Goal: Browse casually: Explore the website without a specific task or goal

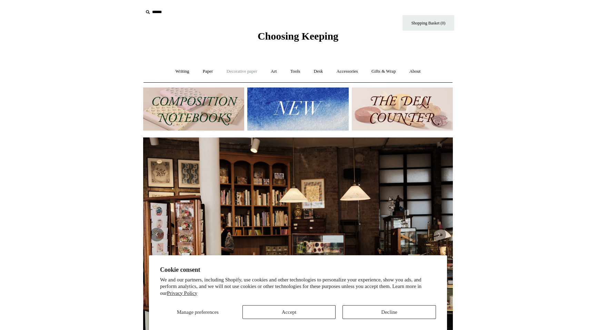
click at [254, 72] on link "Decorative paper +" at bounding box center [241, 71] width 43 height 18
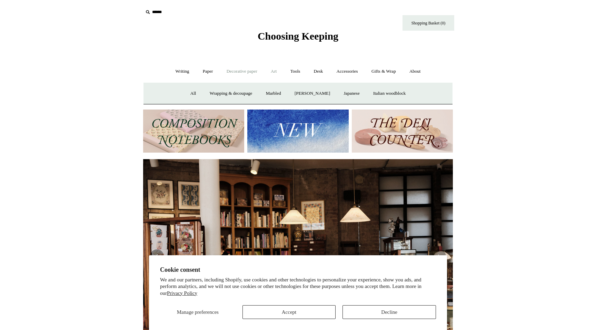
click at [275, 72] on link "Art +" at bounding box center [273, 71] width 18 height 18
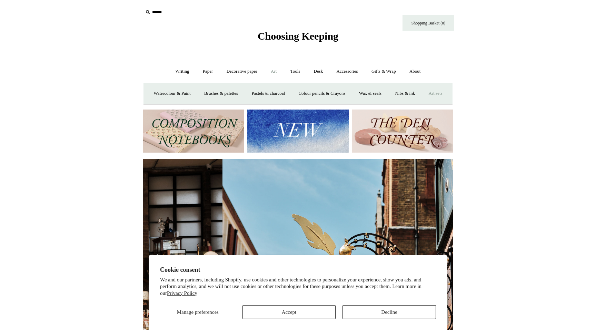
scroll to position [0, 310]
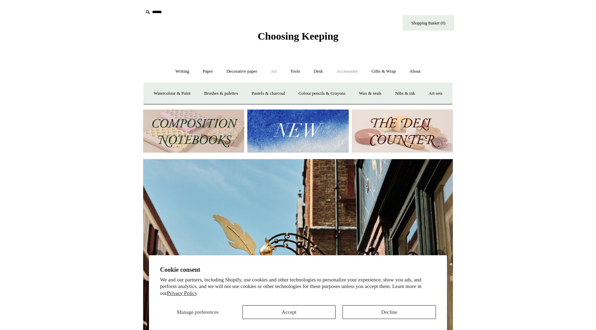
click at [354, 72] on link "Accessories +" at bounding box center [347, 71] width 34 height 18
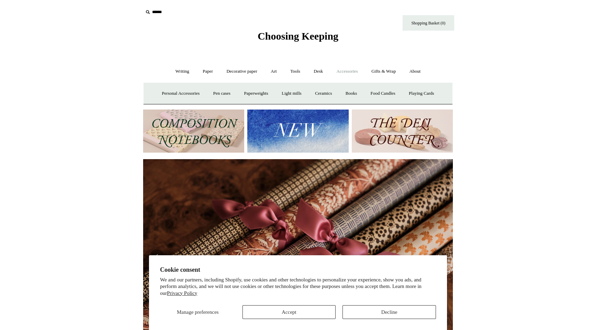
scroll to position [0, 619]
click at [387, 94] on link "Food Candles" at bounding box center [382, 93] width 37 height 18
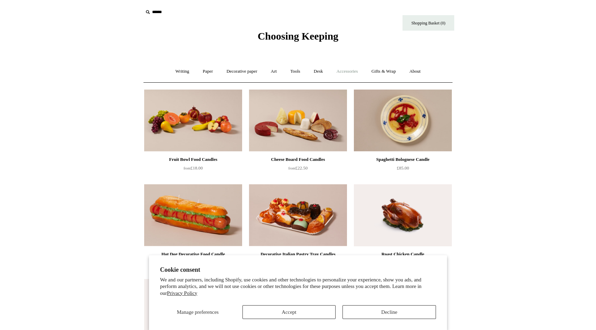
click at [355, 72] on link "Accessories +" at bounding box center [347, 71] width 34 height 18
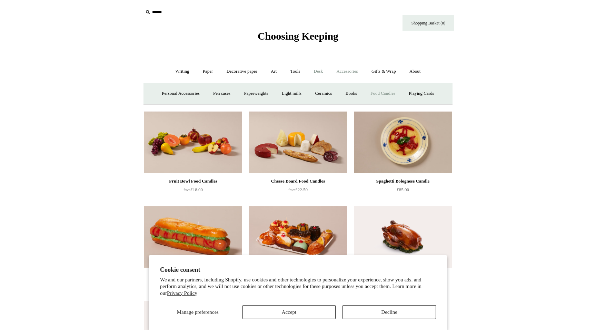
click at [321, 78] on link "Desk +" at bounding box center [318, 71] width 22 height 18
click at [272, 74] on link "Art +" at bounding box center [273, 71] width 18 height 18
click at [422, 103] on link "Art sets" at bounding box center [435, 93] width 26 height 18
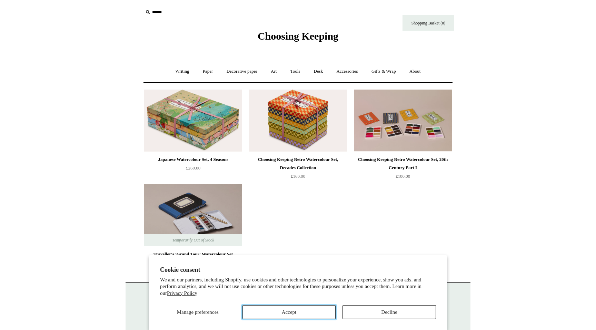
click at [308, 313] on button "Accept" at bounding box center [288, 312] width 93 height 14
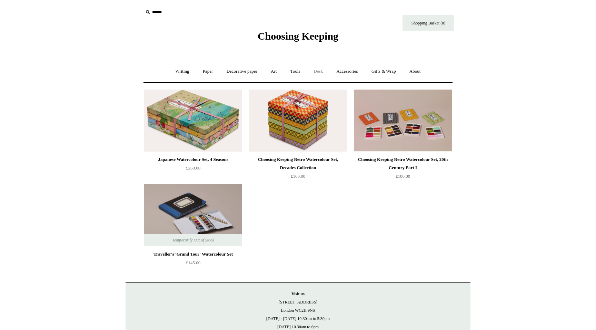
click at [320, 69] on link "Desk +" at bounding box center [318, 71] width 22 height 18
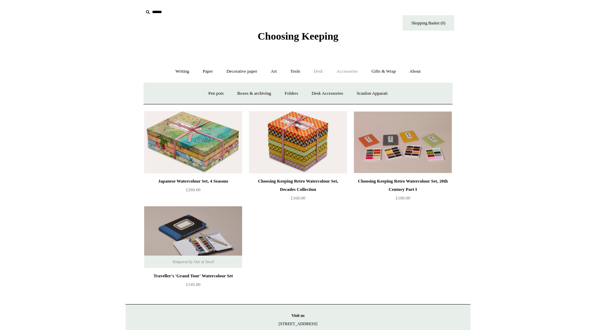
click at [343, 69] on link "Accessories +" at bounding box center [347, 71] width 34 height 18
click at [332, 91] on link "Ceramics +" at bounding box center [323, 93] width 29 height 18
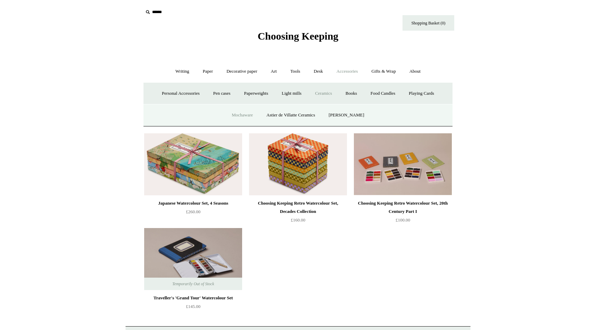
click at [249, 116] on link "Mochaware" at bounding box center [241, 115] width 33 height 18
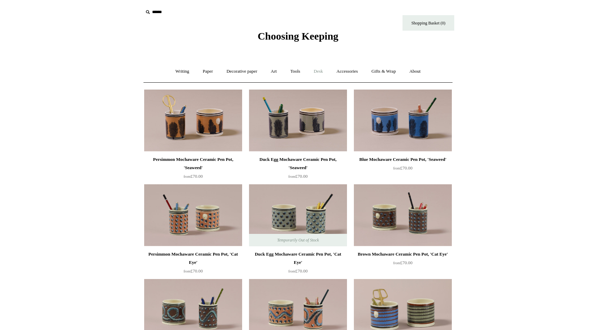
click at [322, 73] on link "Desk +" at bounding box center [318, 71] width 22 height 18
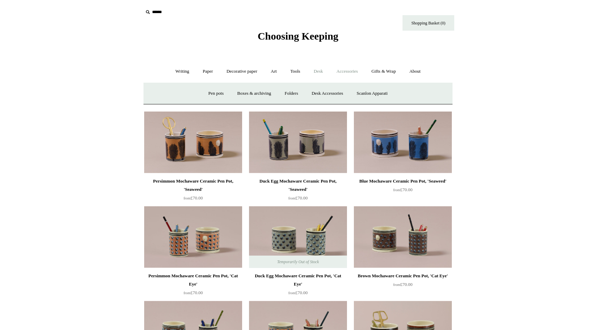
click at [347, 73] on link "Accessories +" at bounding box center [347, 71] width 34 height 18
click at [328, 93] on link "Ceramics +" at bounding box center [323, 93] width 29 height 18
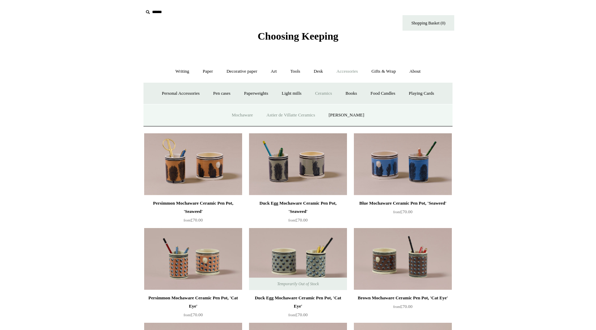
click at [302, 114] on link "Astier de Villatte Ceramics" at bounding box center [290, 115] width 61 height 18
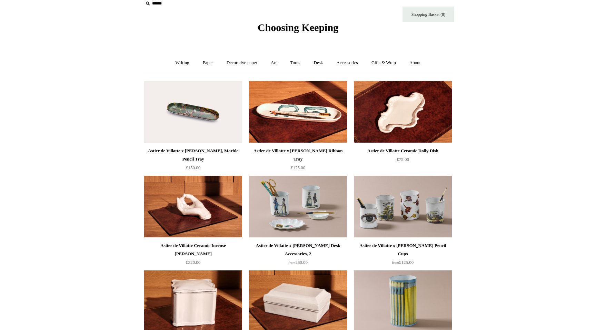
scroll to position [1, 0]
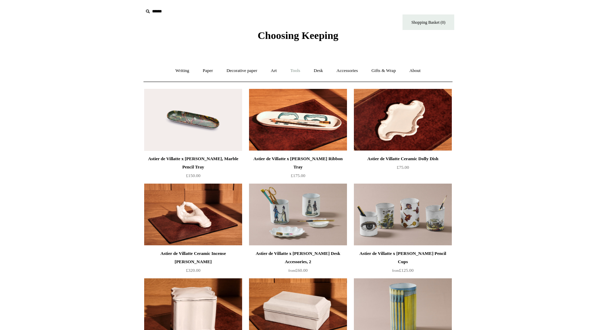
click at [292, 73] on link "Tools +" at bounding box center [295, 71] width 22 height 18
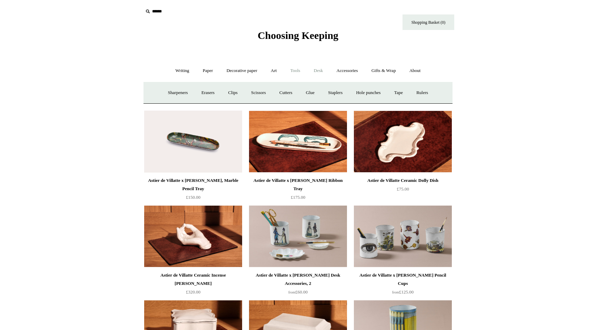
click at [321, 74] on link "Desk +" at bounding box center [318, 71] width 22 height 18
click at [322, 89] on link "Desk Accessories" at bounding box center [327, 93] width 44 height 18
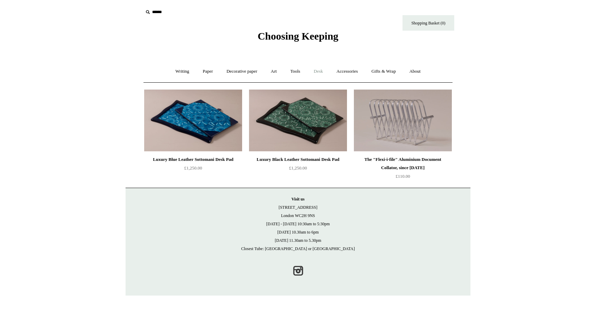
click at [320, 72] on link "Desk +" at bounding box center [318, 71] width 22 height 18
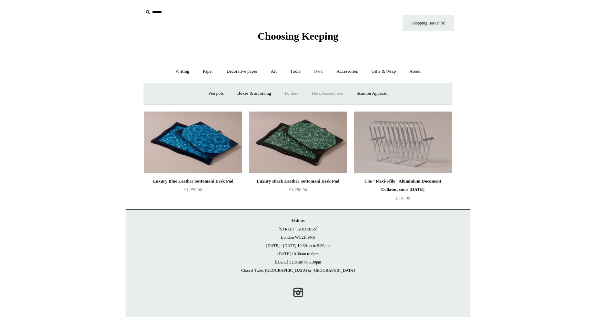
click at [293, 93] on link "Folders" at bounding box center [291, 93] width 26 height 18
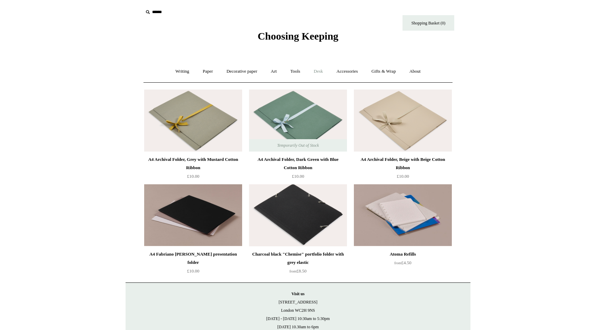
click at [316, 71] on link "Desk +" at bounding box center [318, 71] width 22 height 18
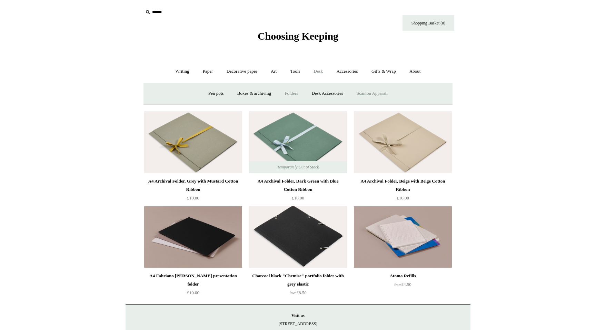
click at [371, 93] on link "Scanlon Apparati" at bounding box center [371, 93] width 43 height 18
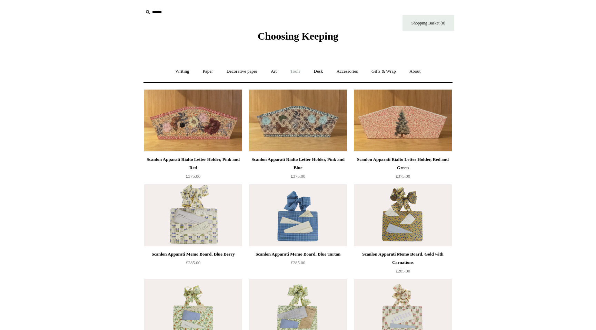
click at [303, 74] on link "Tools +" at bounding box center [295, 71] width 22 height 18
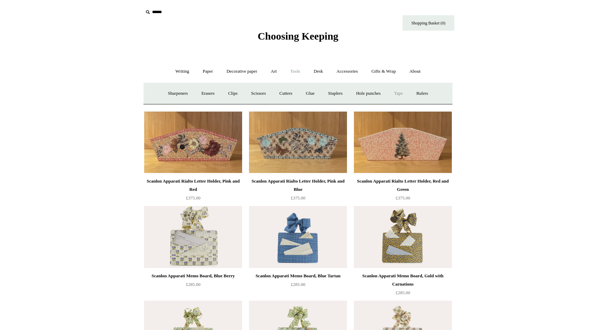
click at [401, 97] on link "Tape +" at bounding box center [398, 93] width 21 height 18
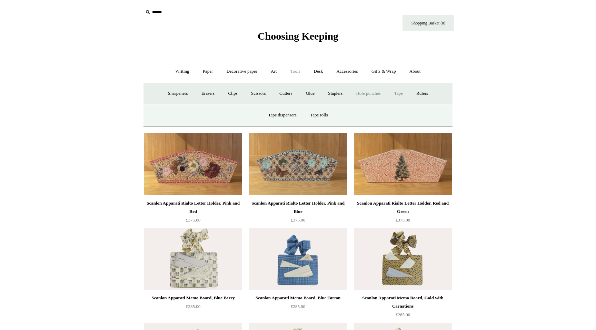
click at [370, 94] on link "Hole punches" at bounding box center [368, 93] width 37 height 18
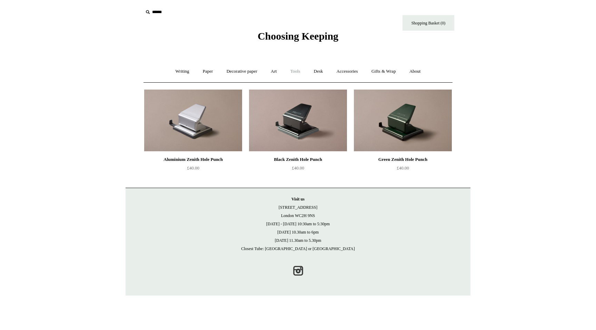
click at [300, 72] on link "Tools +" at bounding box center [295, 71] width 22 height 18
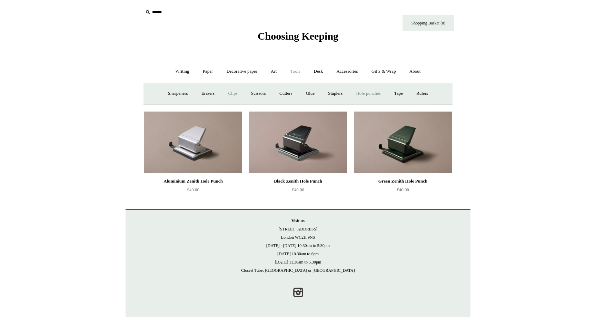
click at [229, 94] on link "Clips +" at bounding box center [233, 93] width 22 height 18
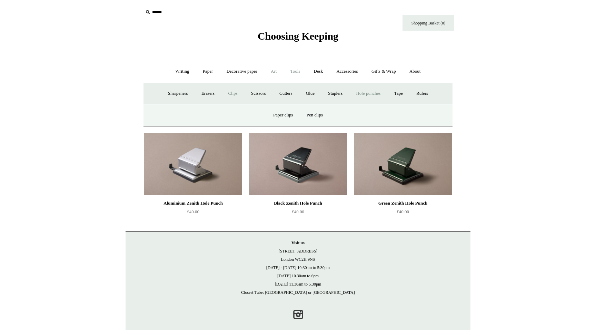
click at [275, 76] on link "Art +" at bounding box center [273, 71] width 18 height 18
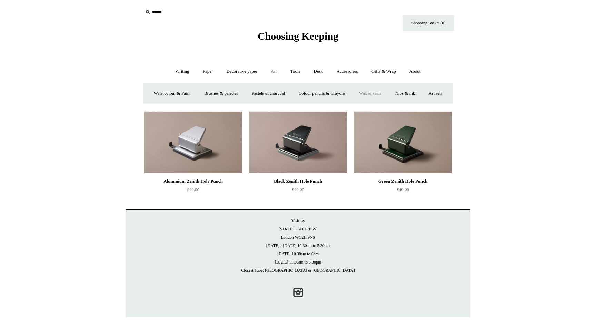
click at [387, 94] on link "Wax & seals" at bounding box center [370, 93] width 35 height 18
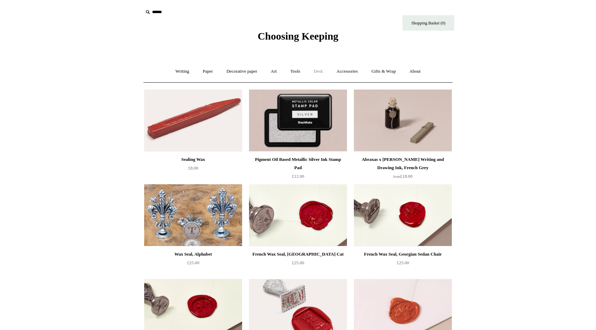
click at [318, 75] on link "Desk +" at bounding box center [318, 71] width 22 height 18
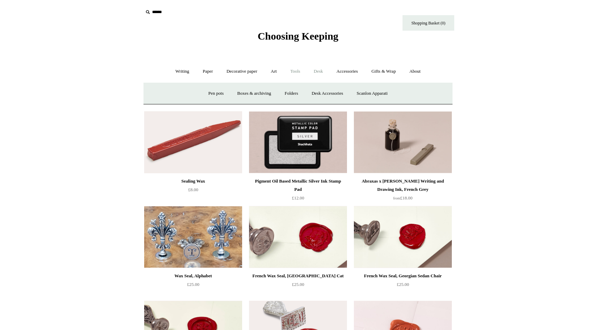
click at [297, 73] on link "Tools +" at bounding box center [295, 71] width 22 height 18
click at [225, 94] on link "Clips +" at bounding box center [233, 93] width 22 height 18
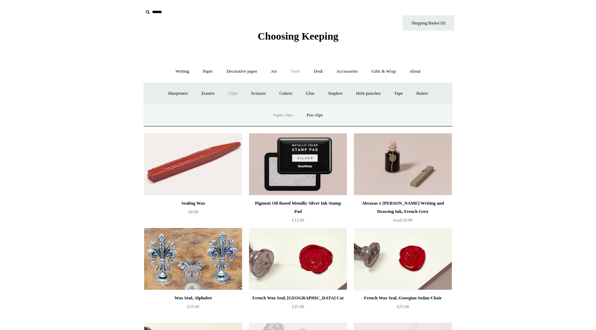
click at [297, 115] on link "Paper clips" at bounding box center [283, 115] width 32 height 18
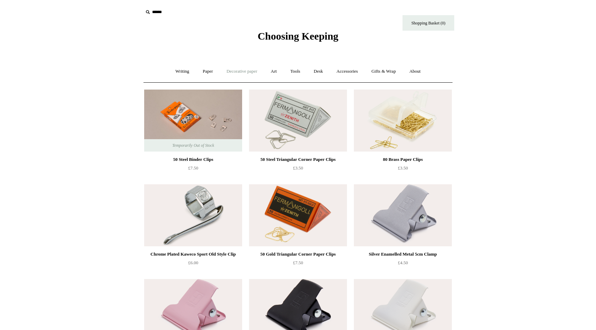
click at [243, 73] on link "Decorative paper +" at bounding box center [241, 71] width 43 height 18
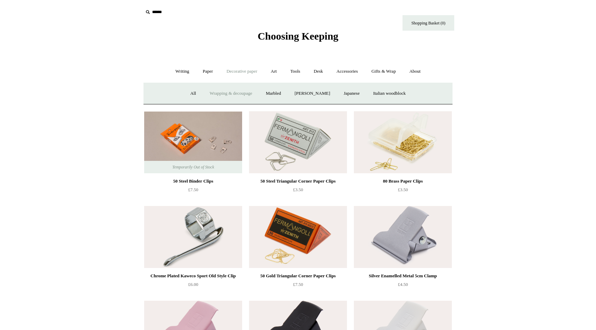
click at [221, 88] on link "Wrapping & decoupage" at bounding box center [230, 93] width 55 height 18
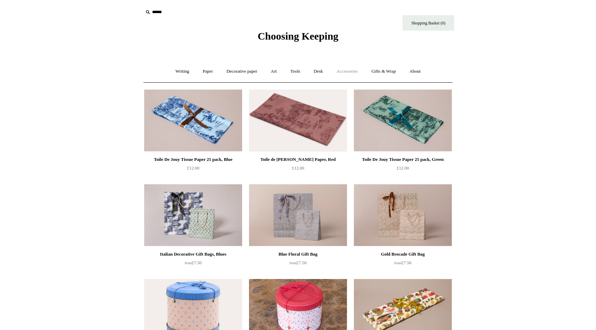
click at [343, 72] on link "Accessories +" at bounding box center [347, 71] width 34 height 18
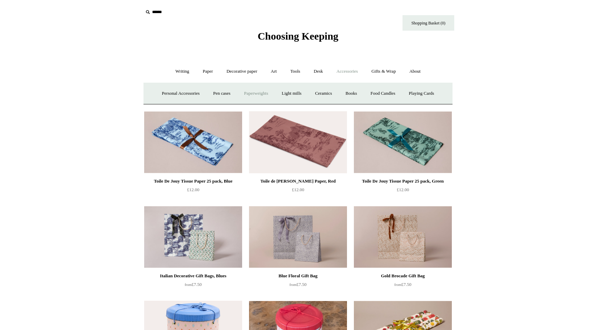
click at [264, 89] on link "Paperweights +" at bounding box center [255, 93] width 37 height 18
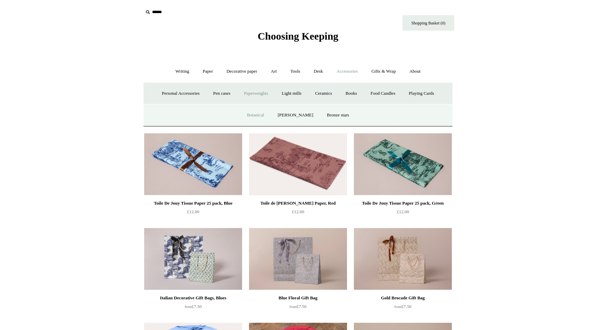
click at [263, 110] on link "Botanical" at bounding box center [256, 115] width 30 height 18
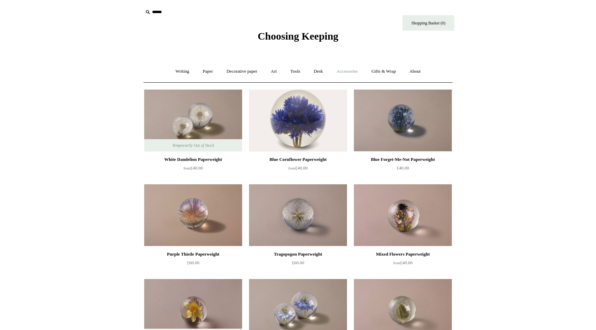
click at [341, 74] on link "Accessories +" at bounding box center [347, 71] width 34 height 18
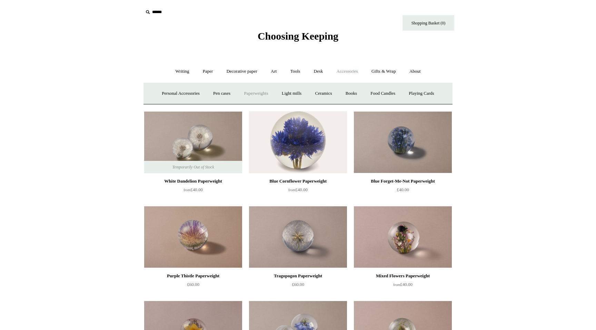
click at [264, 90] on link "Paperweights +" at bounding box center [255, 93] width 37 height 18
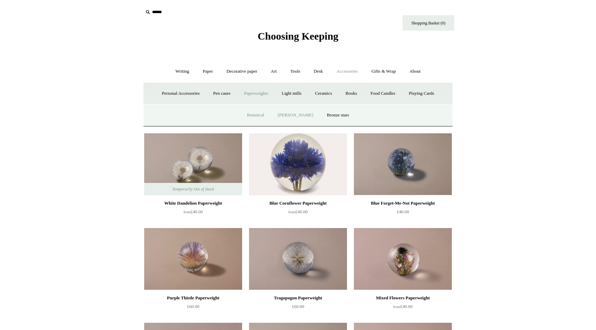
click at [293, 112] on link "[PERSON_NAME]" at bounding box center [295, 115] width 48 height 18
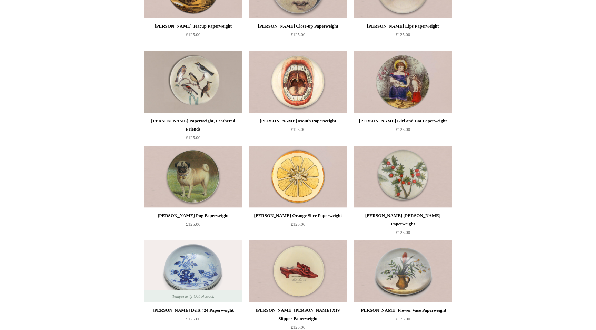
scroll to position [20, 0]
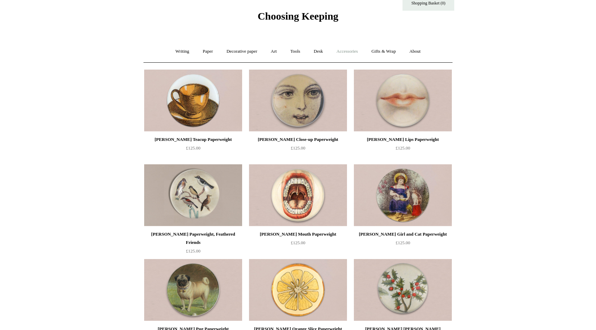
click at [348, 49] on link "Accessories +" at bounding box center [347, 51] width 34 height 18
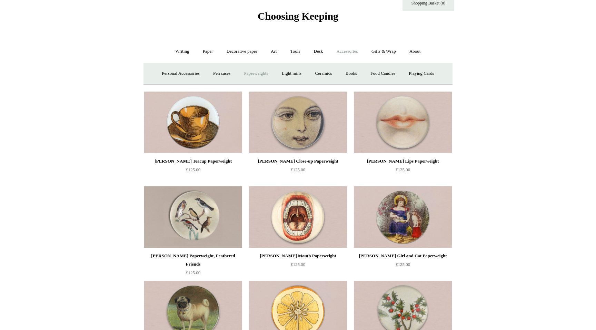
click at [264, 74] on link "Paperweights +" at bounding box center [255, 73] width 37 height 18
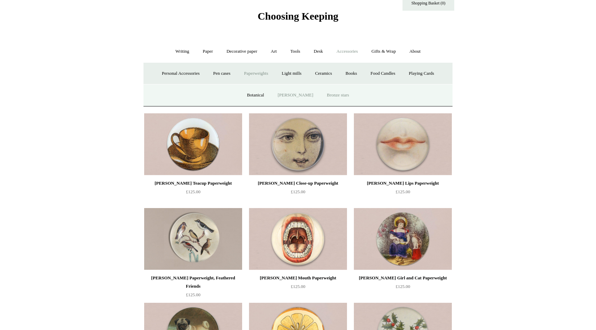
click at [342, 94] on link "Bronze stars" at bounding box center [338, 95] width 35 height 18
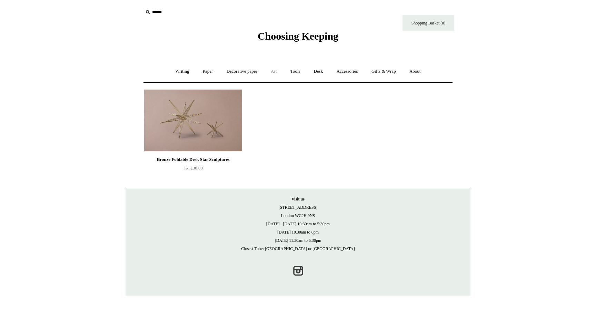
click at [275, 71] on link "Art +" at bounding box center [273, 71] width 18 height 18
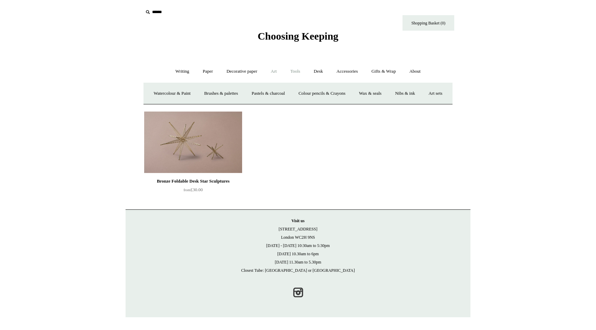
click at [298, 75] on link "Tools +" at bounding box center [295, 71] width 22 height 18
click at [320, 72] on link "Desk +" at bounding box center [318, 71] width 22 height 18
click at [349, 78] on link "Accessories +" at bounding box center [347, 71] width 34 height 18
click at [189, 93] on link "Personal Accessories +" at bounding box center [180, 93] width 50 height 18
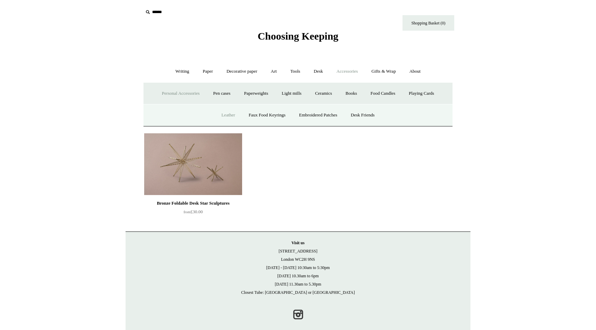
click at [226, 112] on link "Leather" at bounding box center [228, 115] width 26 height 18
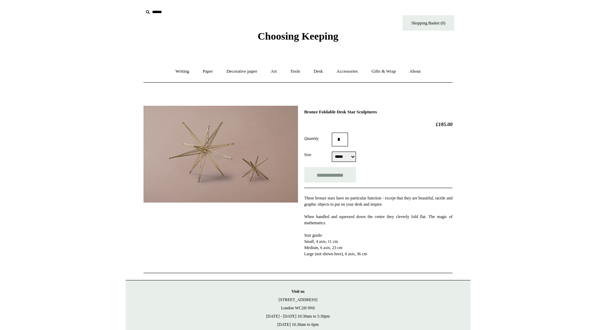
click at [355, 160] on select "***** ****** *****" at bounding box center [344, 157] width 24 height 10
click at [332, 152] on select "***** ****** *****" at bounding box center [344, 157] width 24 height 10
click at [347, 157] on select "***** ****** *****" at bounding box center [344, 157] width 24 height 10
select select "*****"
click at [332, 152] on select "***** ****** *****" at bounding box center [344, 157] width 24 height 10
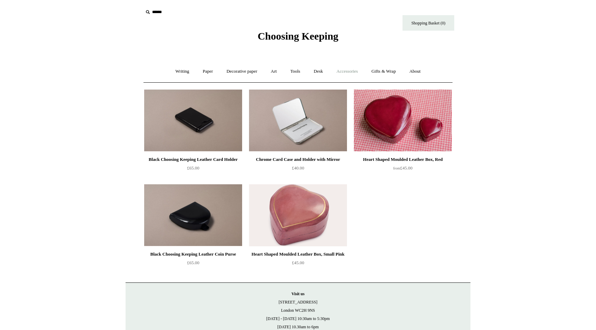
click at [361, 70] on link "Accessories +" at bounding box center [347, 71] width 34 height 18
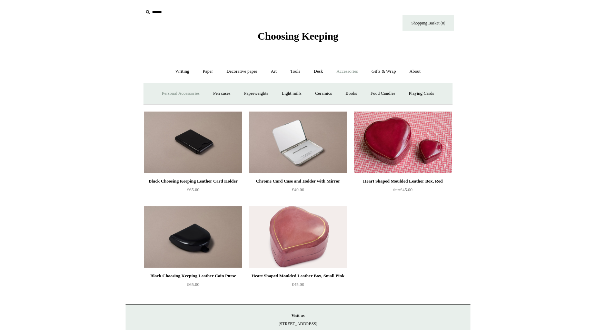
click at [183, 96] on link "Personal Accessories +" at bounding box center [180, 93] width 50 height 18
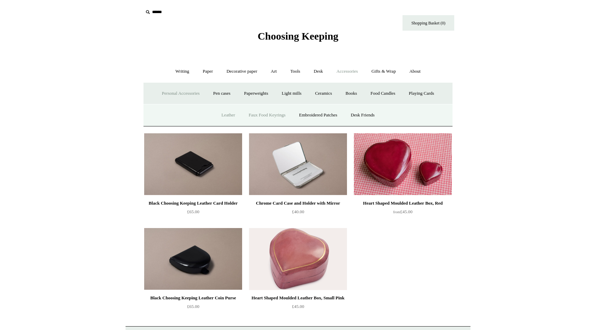
click at [257, 118] on link "Faux Food Keyrings" at bounding box center [266, 115] width 49 height 18
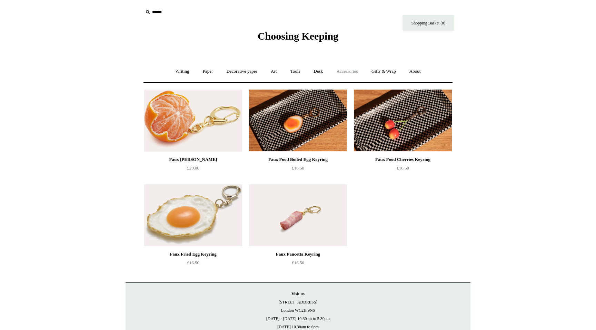
click at [362, 70] on link "Accessories +" at bounding box center [347, 71] width 34 height 18
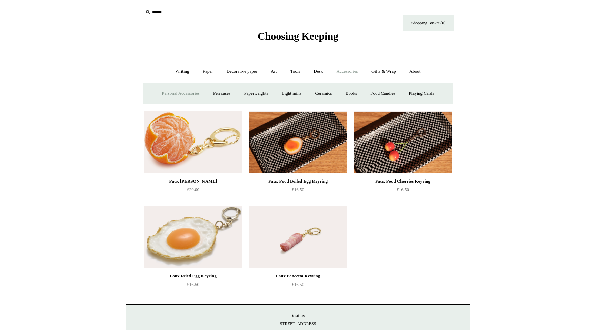
click at [171, 92] on link "Personal Accessories +" at bounding box center [180, 93] width 50 height 18
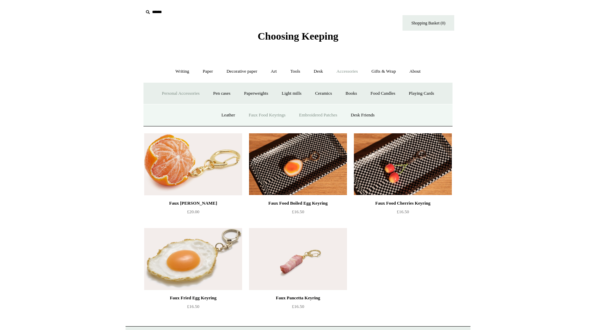
click at [315, 112] on link "Embroidered Patches" at bounding box center [318, 115] width 51 height 18
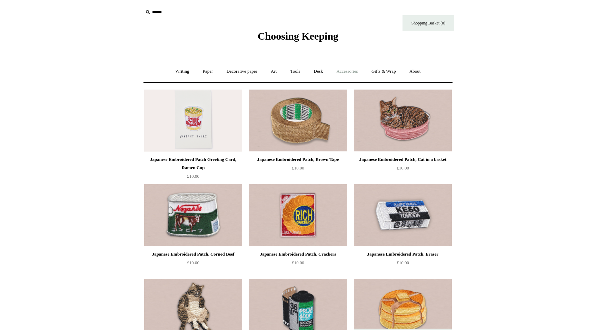
click at [355, 74] on link "Accessories +" at bounding box center [347, 71] width 34 height 18
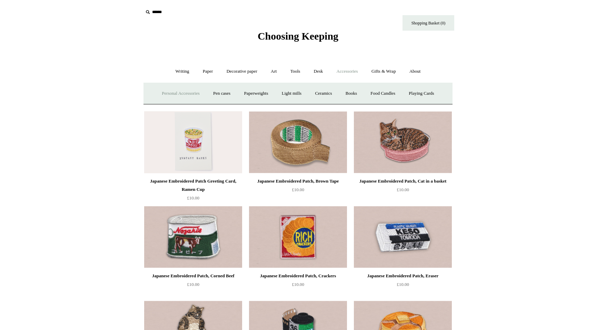
click at [174, 93] on link "Personal Accessories +" at bounding box center [180, 93] width 50 height 18
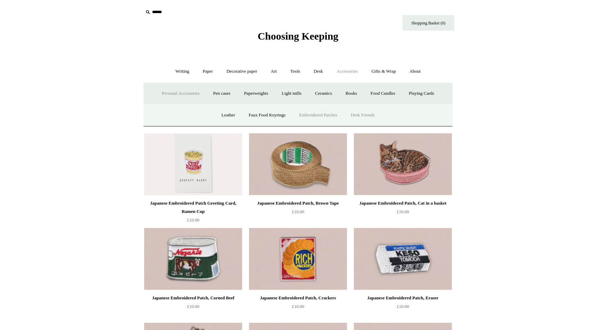
click at [373, 116] on link "Desk Friends" at bounding box center [362, 115] width 36 height 18
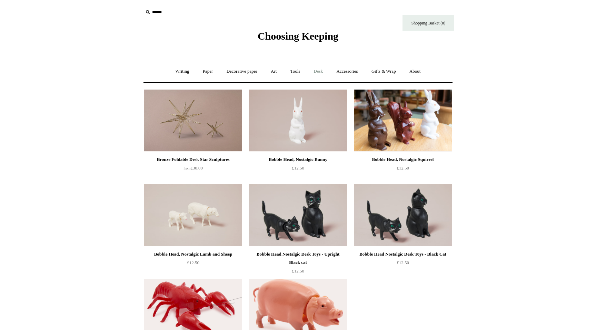
click at [320, 74] on link "Desk +" at bounding box center [318, 71] width 22 height 18
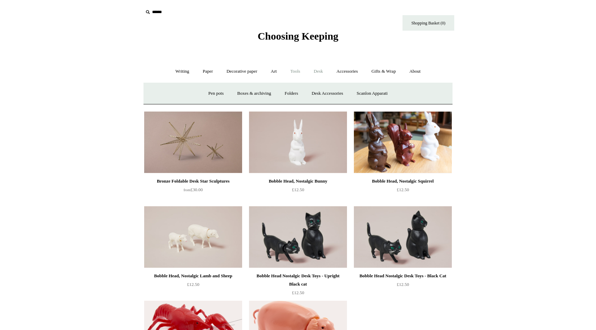
click at [292, 74] on link "Tools +" at bounding box center [295, 71] width 22 height 18
click at [364, 96] on link "Hole punches" at bounding box center [368, 93] width 37 height 18
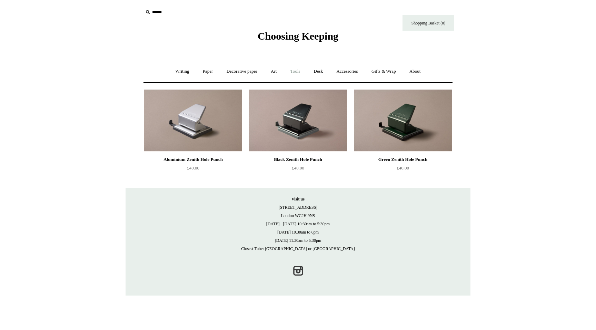
click at [302, 71] on link "Tools +" at bounding box center [295, 71] width 22 height 18
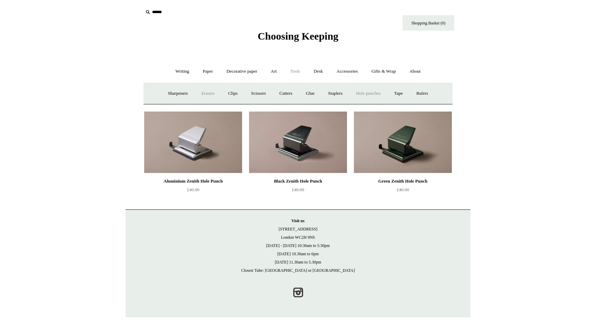
click at [210, 94] on link "Erasers" at bounding box center [208, 93] width 26 height 18
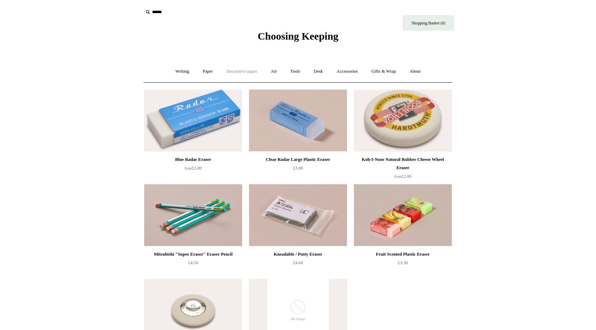
click at [247, 78] on link "Decorative paper +" at bounding box center [241, 71] width 43 height 18
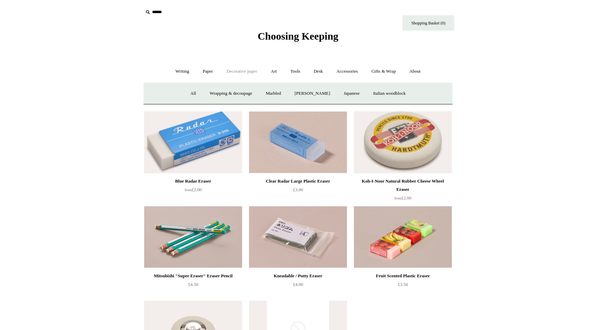
click at [216, 73] on ul "Writing + Pens by brand + Kaweco Lamy Ohnishi Seisakusho Pelikan Tetzbo Pilot P…" at bounding box center [297, 71] width 257 height 18
click at [206, 73] on link "Paper +" at bounding box center [207, 71] width 23 height 18
click at [323, 94] on link "Greeting cards +" at bounding box center [325, 93] width 39 height 18
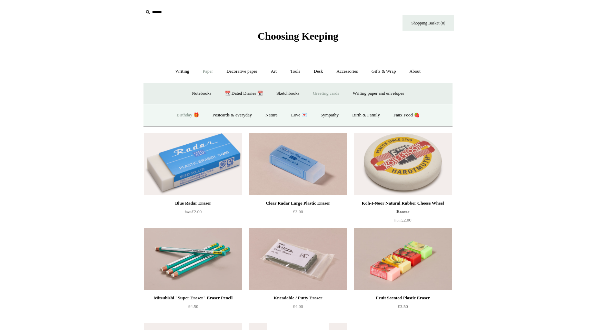
click at [177, 113] on link "Birthday 🎁" at bounding box center [187, 115] width 35 height 18
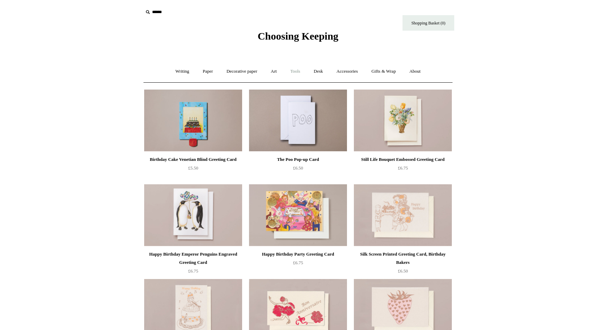
click at [291, 72] on link "Tools +" at bounding box center [295, 71] width 22 height 18
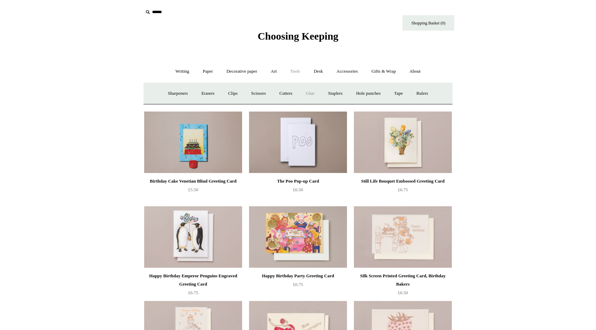
click at [313, 90] on link "Glue" at bounding box center [310, 93] width 21 height 18
click at [398, 76] on link "Gifts & Wrap +" at bounding box center [383, 71] width 37 height 18
click at [276, 70] on link "Art +" at bounding box center [273, 71] width 18 height 18
click at [297, 70] on link "Tools +" at bounding box center [295, 71] width 22 height 18
click at [406, 95] on link "Tape +" at bounding box center [398, 93] width 21 height 18
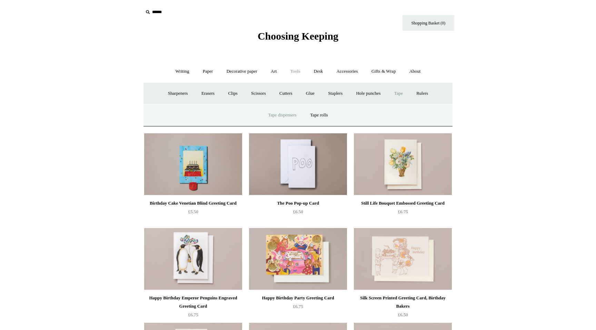
click at [295, 115] on link "Tape dispensers" at bounding box center [282, 115] width 41 height 18
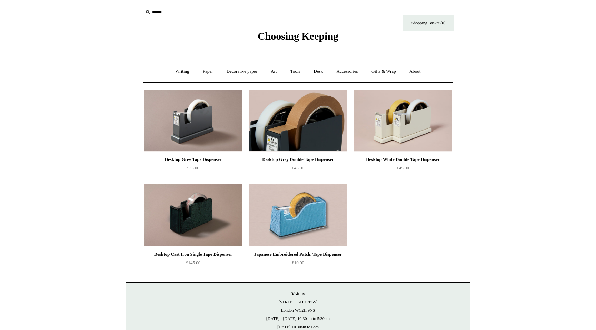
click at [301, 120] on img at bounding box center [298, 121] width 98 height 62
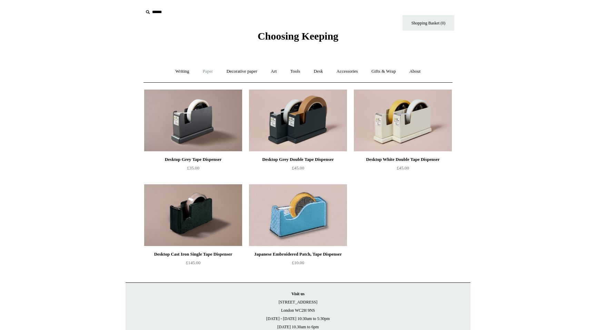
click at [206, 71] on link "Paper +" at bounding box center [207, 71] width 23 height 18
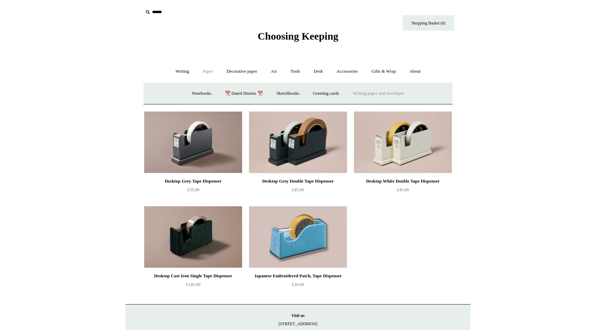
click at [374, 99] on link "Writing paper and envelopes +" at bounding box center [378, 93] width 64 height 18
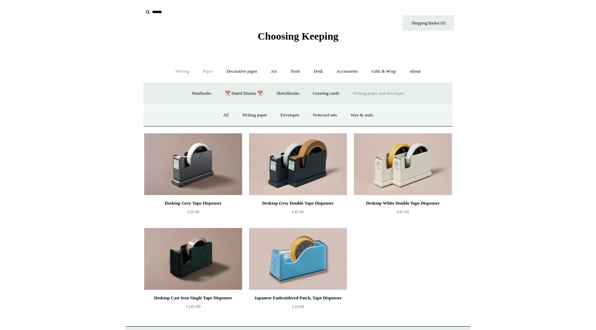
click at [175, 78] on link "Writing +" at bounding box center [182, 71] width 26 height 18
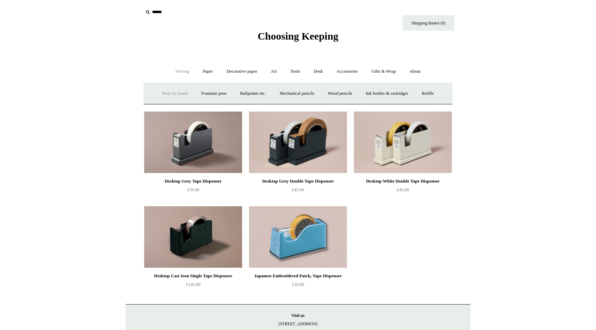
click at [179, 97] on link "Pens by brand +" at bounding box center [175, 93] width 38 height 18
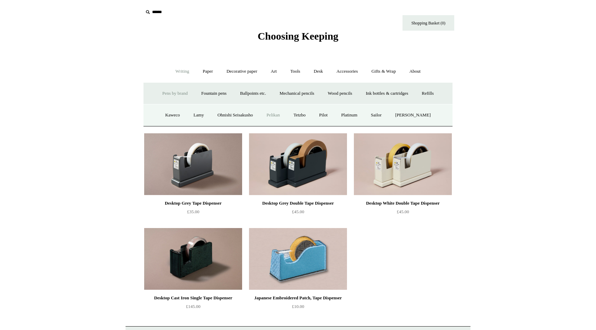
click at [281, 115] on link "Pelikan" at bounding box center [273, 115] width 26 height 18
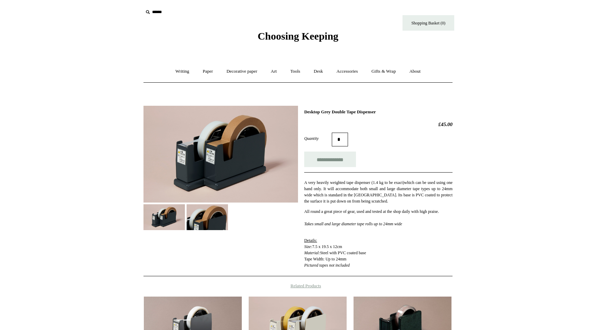
click at [387, 194] on p "A very heavily weighted tape dispenser ( 1.4 kg to be exact) which can be used …" at bounding box center [378, 192] width 148 height 25
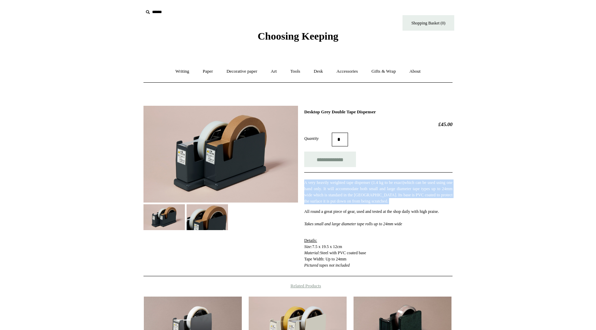
click at [398, 201] on p "A very heavily weighted tape dispenser ( 1.4 kg to be exact) which can be used …" at bounding box center [378, 192] width 148 height 25
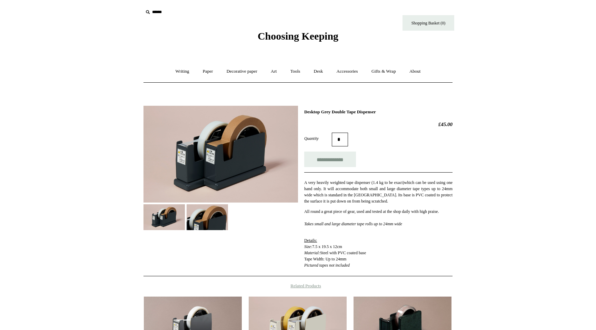
click at [412, 196] on p "A very heavily weighted tape dispenser ( 1.4 kg to be exact) which can be used …" at bounding box center [378, 192] width 148 height 25
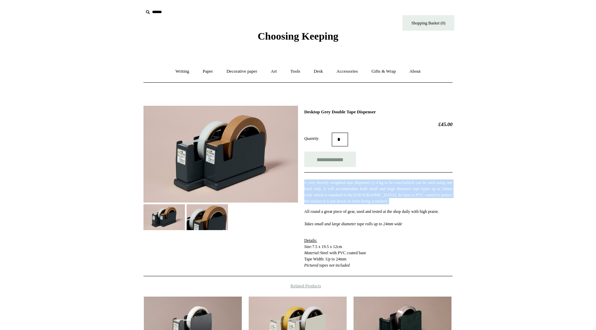
click at [421, 200] on p "A very heavily weighted tape dispenser ( 1.4 kg to be exact) which can be used …" at bounding box center [378, 192] width 148 height 25
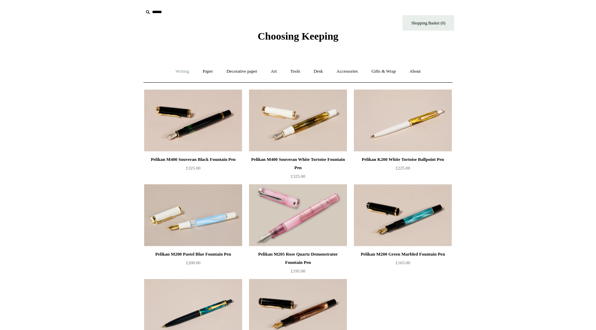
click at [178, 70] on link "Writing +" at bounding box center [182, 71] width 26 height 18
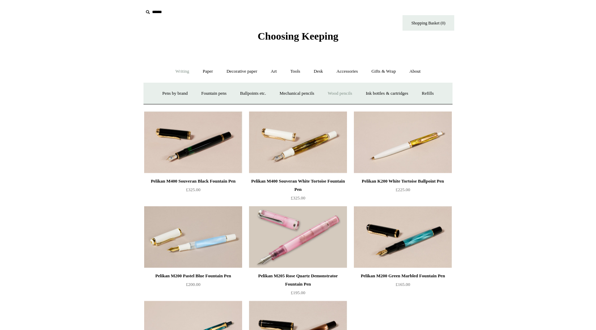
click at [341, 97] on link "Wood pencils +" at bounding box center [339, 93] width 37 height 18
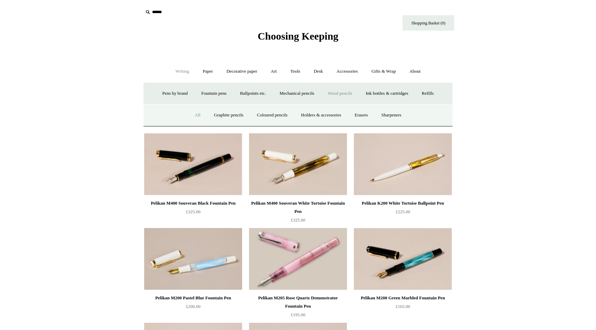
click at [194, 111] on link "All" at bounding box center [197, 115] width 18 height 18
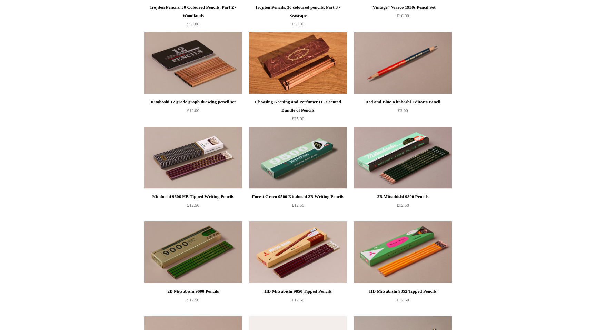
scroll to position [611, 0]
